Goal: Information Seeking & Learning: Learn about a topic

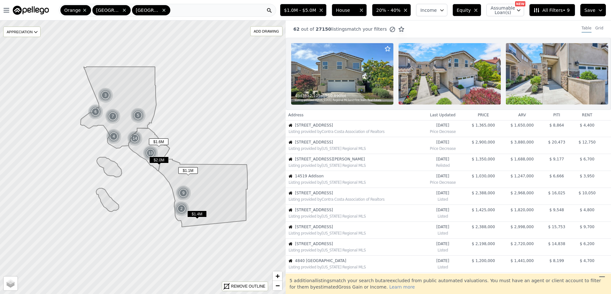
scroll to position [169, 0]
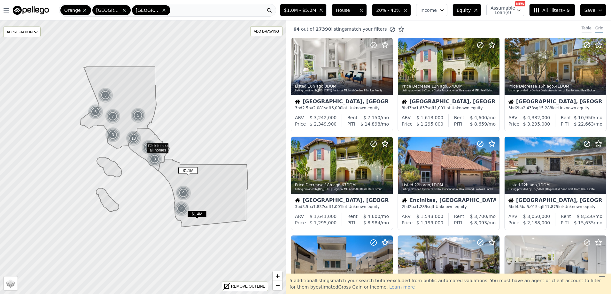
click at [582, 28] on div "Table" at bounding box center [587, 29] width 10 height 7
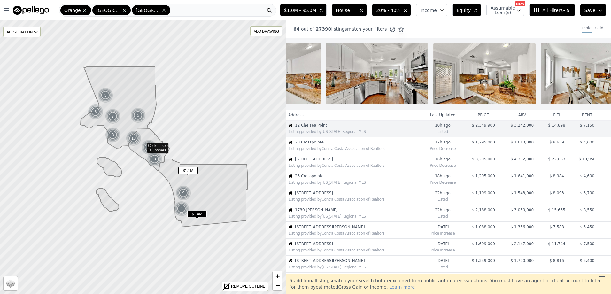
scroll to position [0, 612]
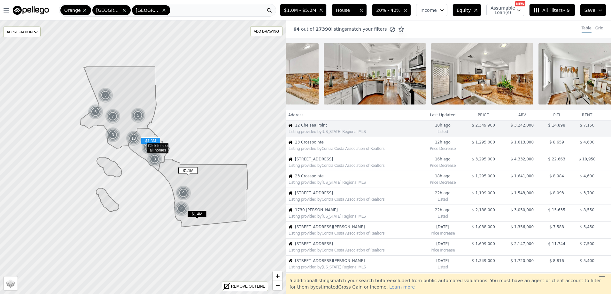
click at [337, 151] on div "Listing provided by Contra Costa Association of Realtors" at bounding box center [355, 148] width 133 height 5
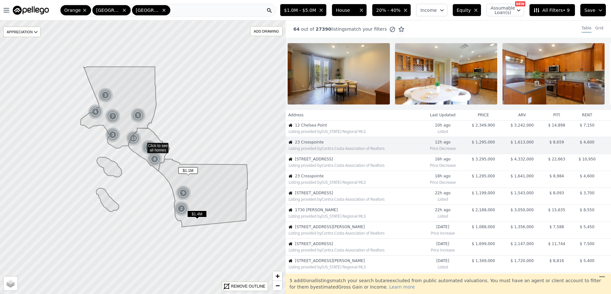
scroll to position [0, 1192]
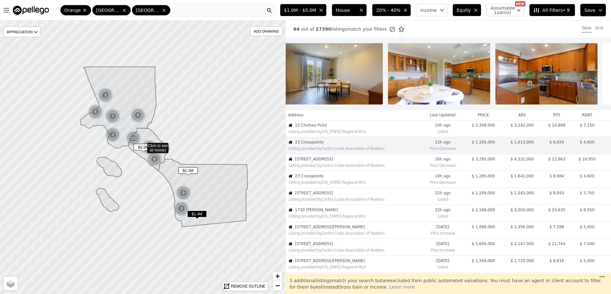
click at [339, 162] on span "3201 4th Avenue Avenue" at bounding box center [358, 159] width 126 height 5
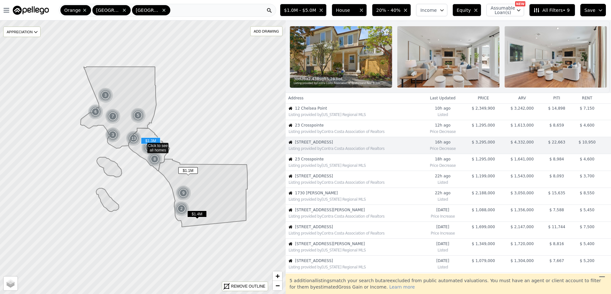
scroll to position [0, 0]
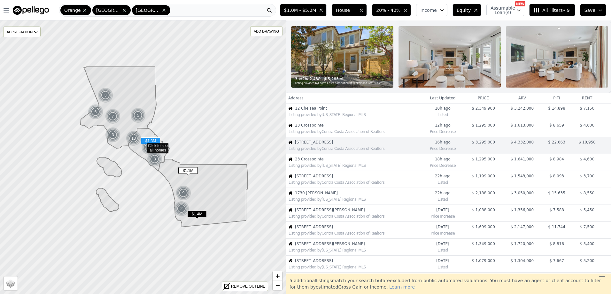
click at [331, 168] on div "Listing provided by California Regional MLS" at bounding box center [355, 165] width 133 height 5
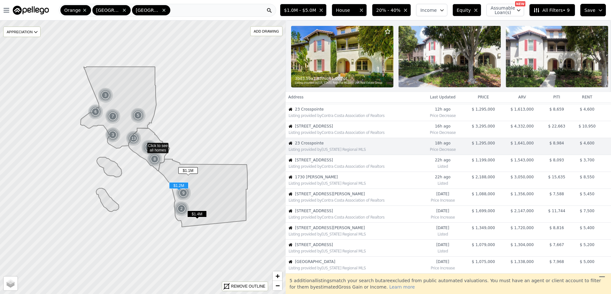
scroll to position [34, 0]
click at [332, 168] on div "Listing provided by Contra Costa Association of Realtors" at bounding box center [355, 165] width 133 height 5
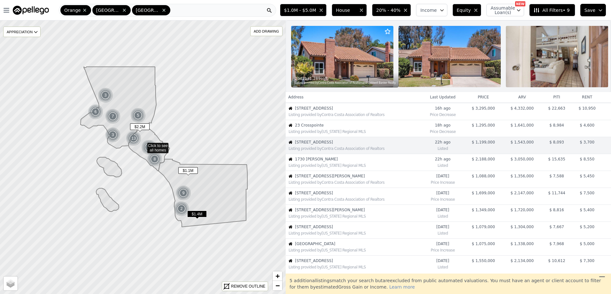
click at [333, 162] on span "1730 Sunny Knoll" at bounding box center [358, 159] width 126 height 5
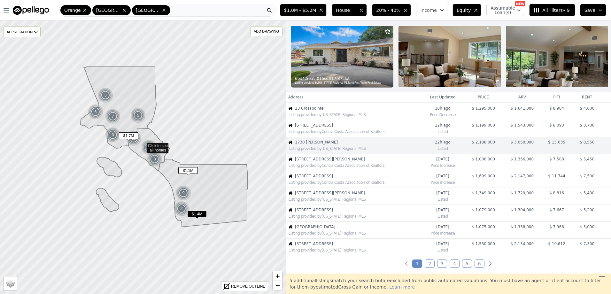
click at [329, 179] on span "6264 Napoli Court" at bounding box center [358, 176] width 126 height 5
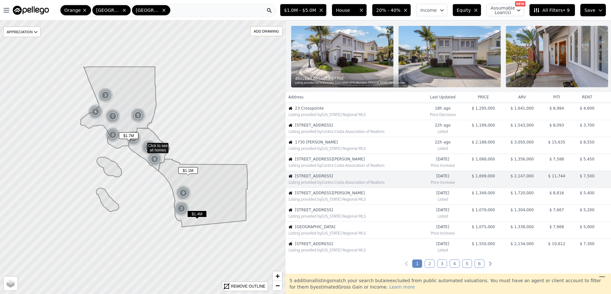
scroll to position [102, 0]
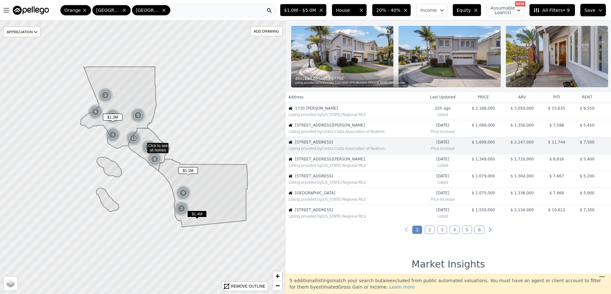
click at [345, 168] on div "Listing provided by California Regional MLS" at bounding box center [355, 165] width 133 height 5
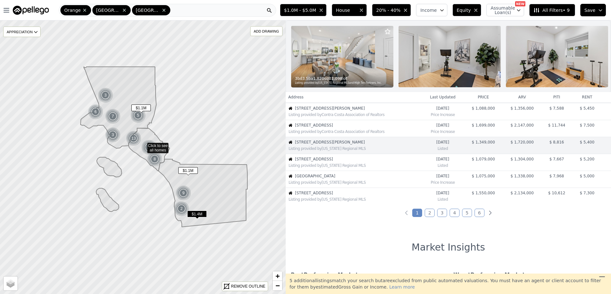
click at [345, 168] on div "Listing provided by California Regional MLS" at bounding box center [355, 165] width 133 height 5
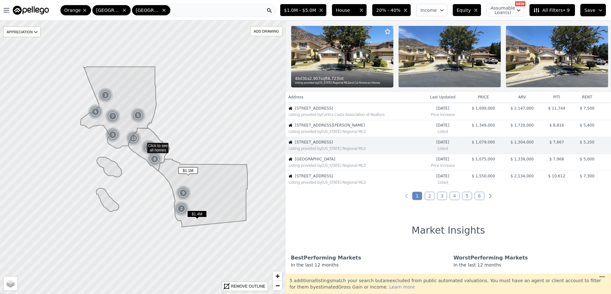
click at [340, 162] on span "30603 Roadrunner Ridge" at bounding box center [358, 159] width 126 height 5
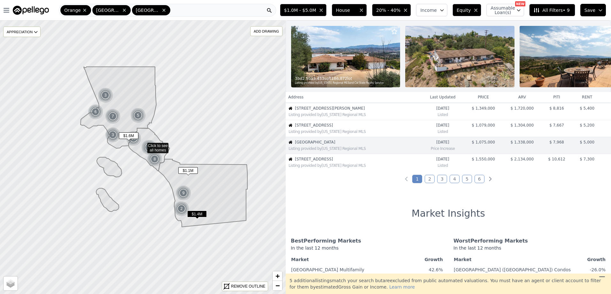
click at [340, 162] on span "6128 Avalon Court" at bounding box center [358, 159] width 126 height 5
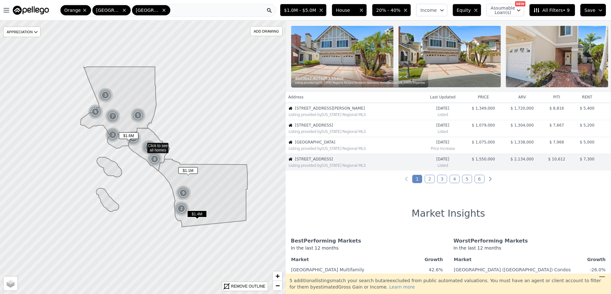
scroll to position [169, 0]
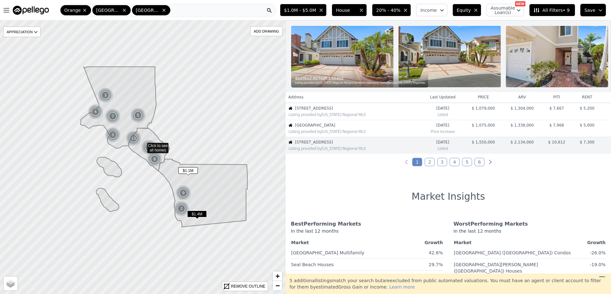
click at [430, 166] on link "2" at bounding box center [430, 162] width 10 height 8
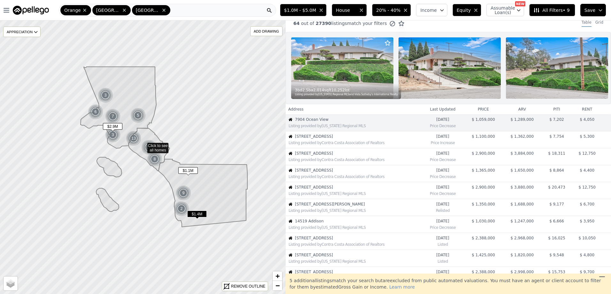
scroll to position [0, 0]
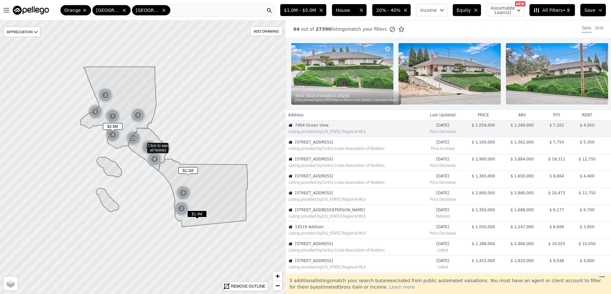
click at [330, 202] on div "Listing provided by California Regional MLS" at bounding box center [355, 199] width 133 height 5
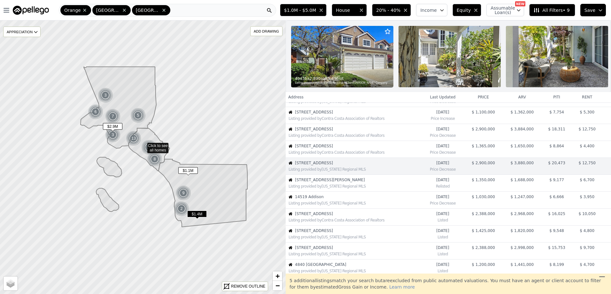
scroll to position [51, 0]
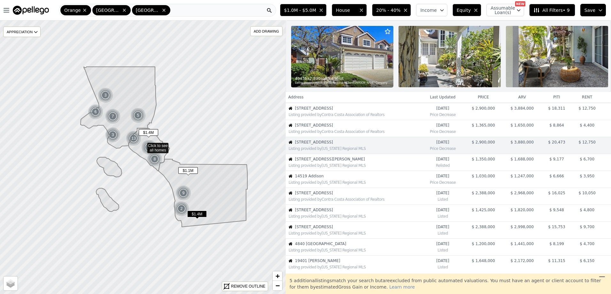
click at [316, 168] on div "Listing provided by California Regional MLS" at bounding box center [355, 165] width 133 height 5
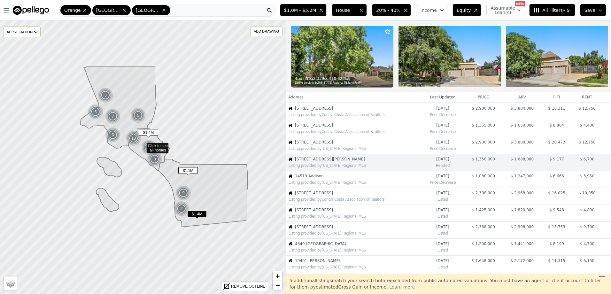
scroll to position [68, 0]
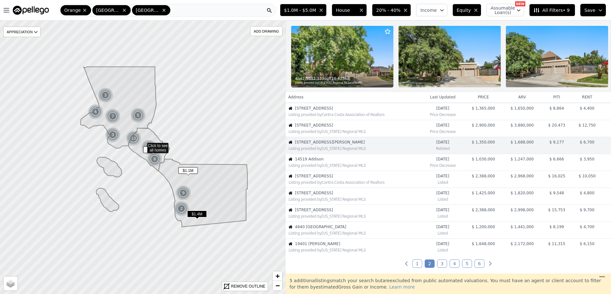
click at [322, 196] on span "[STREET_ADDRESS]" at bounding box center [358, 192] width 126 height 5
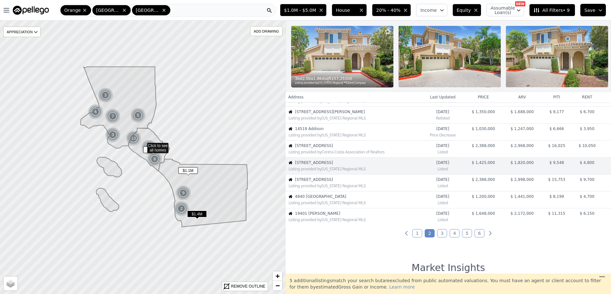
scroll to position [119, 0]
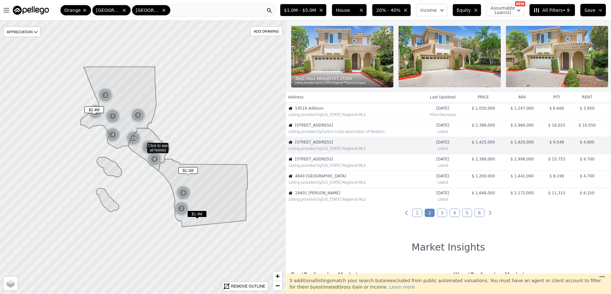
click at [327, 167] on div "Listing provided by California Regional MLS" at bounding box center [353, 165] width 135 height 6
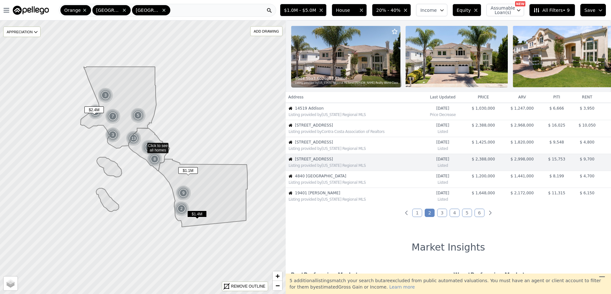
scroll to position [136, 0]
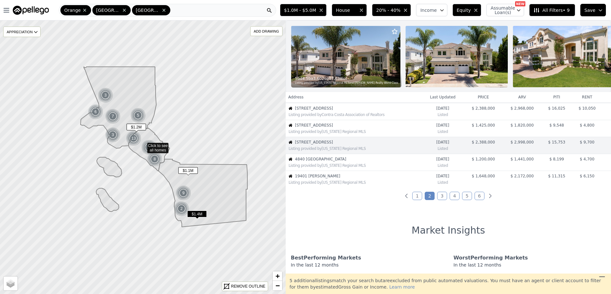
click at [329, 162] on span "4840 [GEOGRAPHIC_DATA]" at bounding box center [358, 159] width 126 height 5
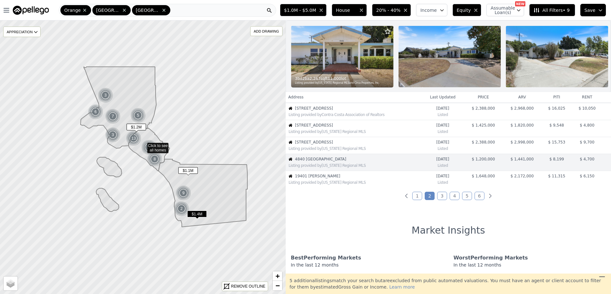
scroll to position [152, 0]
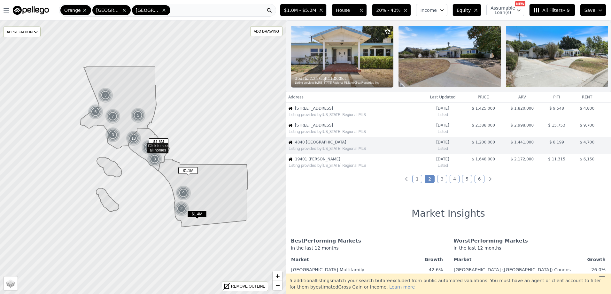
click at [348, 168] on div "Listing provided by California Regional MLS" at bounding box center [355, 165] width 133 height 5
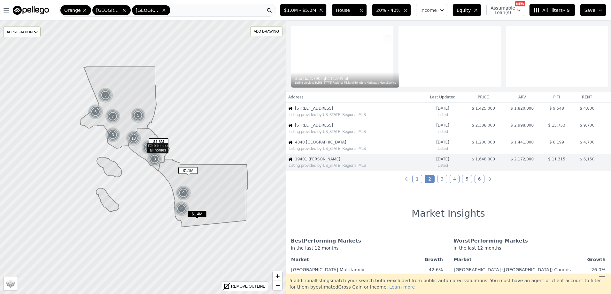
scroll to position [169, 0]
